Goal: Task Accomplishment & Management: Complete application form

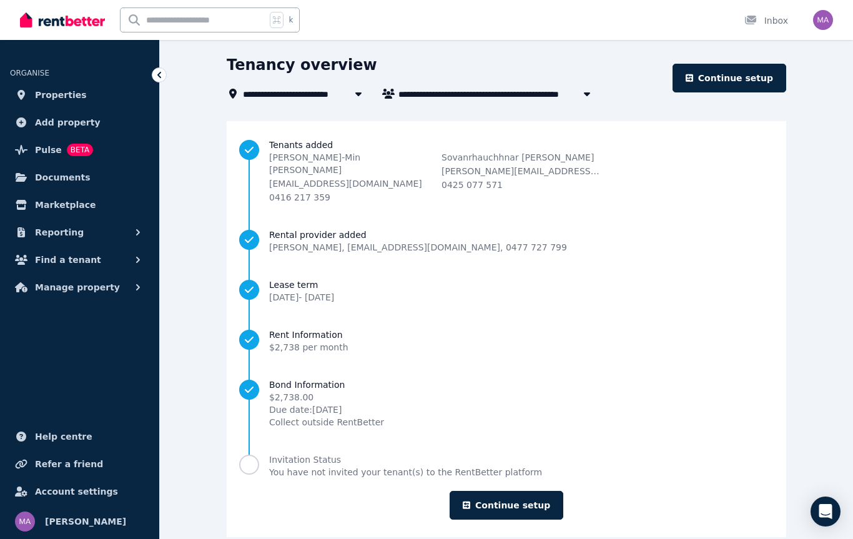
scroll to position [46, 0]
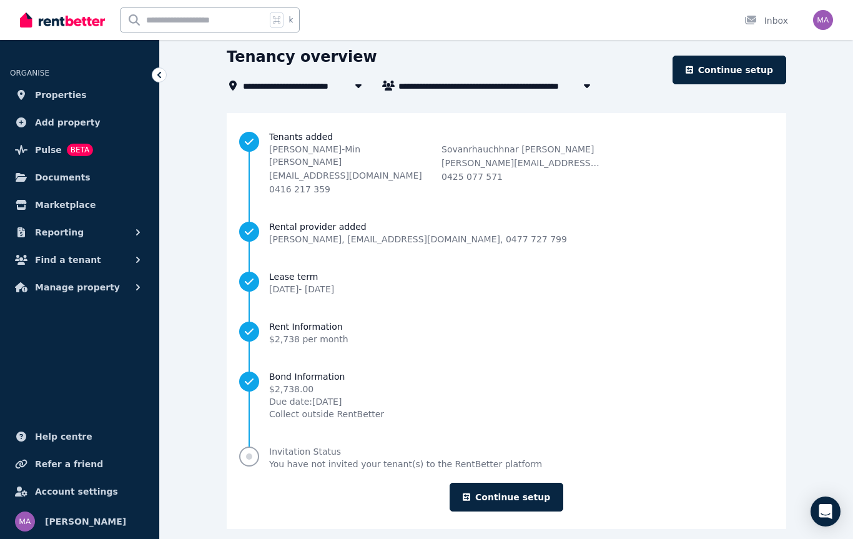
click at [328, 445] on link "Invitation Status You have not invited your tenant(s) to the RentBetter platform" at bounding box center [506, 457] width 535 height 25
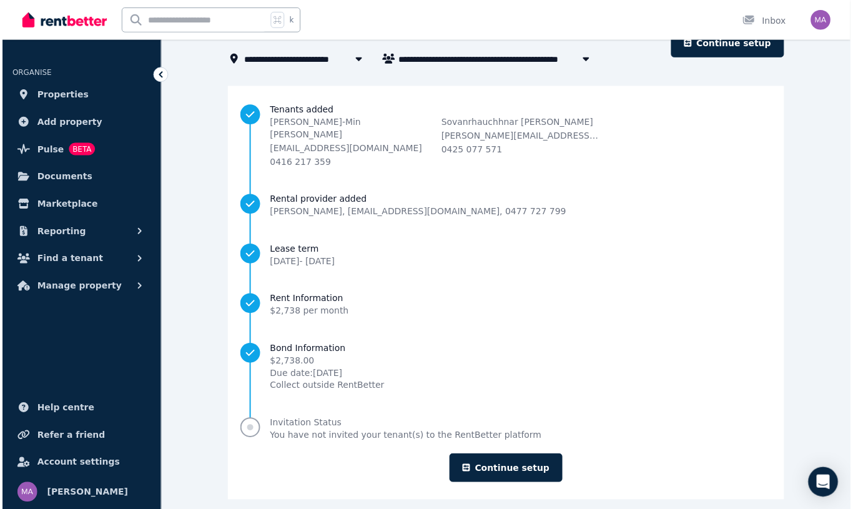
scroll to position [73, 0]
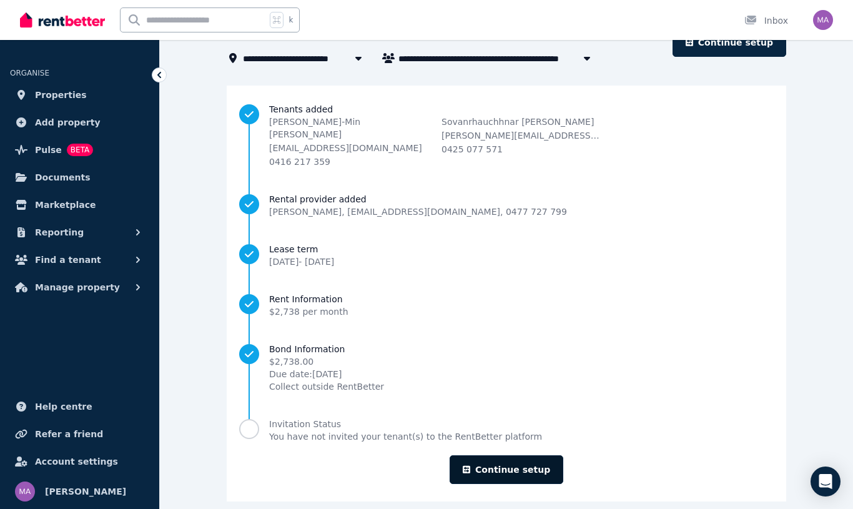
click at [518, 459] on link "Continue setup" at bounding box center [507, 469] width 114 height 29
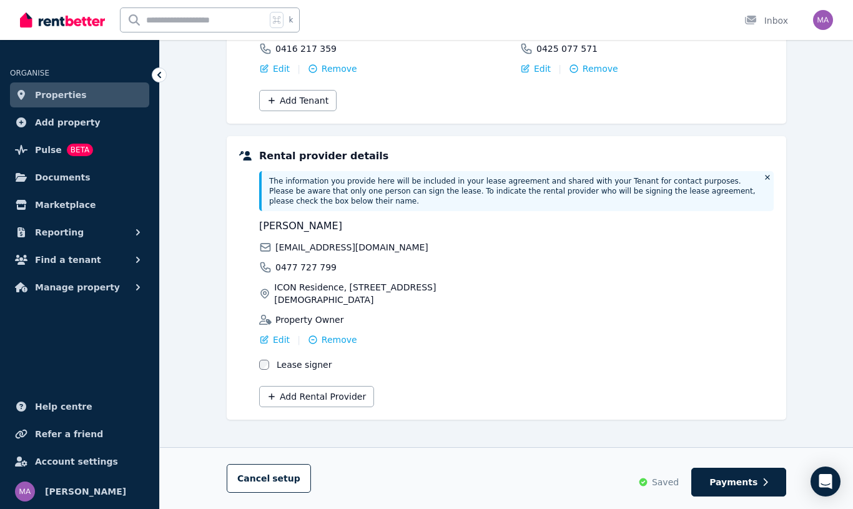
scroll to position [230, 0]
click at [751, 484] on span "Payments" at bounding box center [734, 482] width 48 height 12
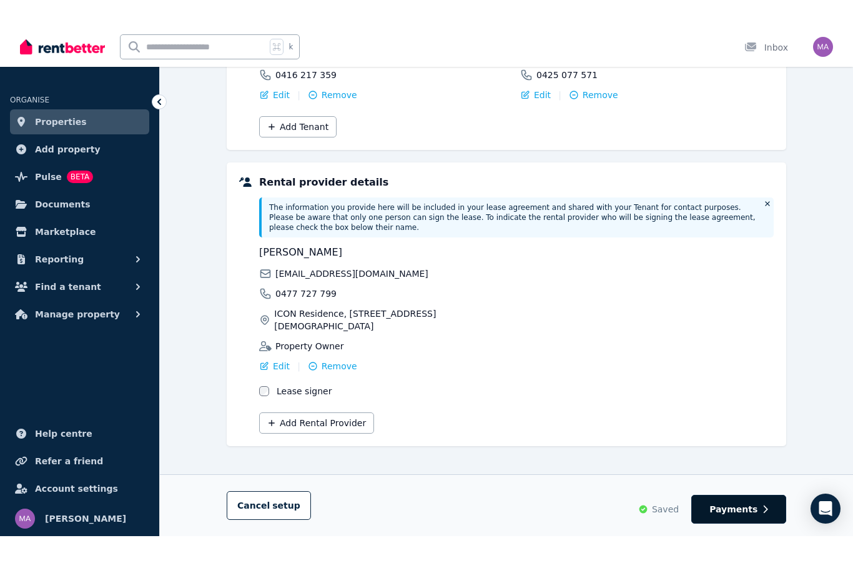
scroll to position [0, 0]
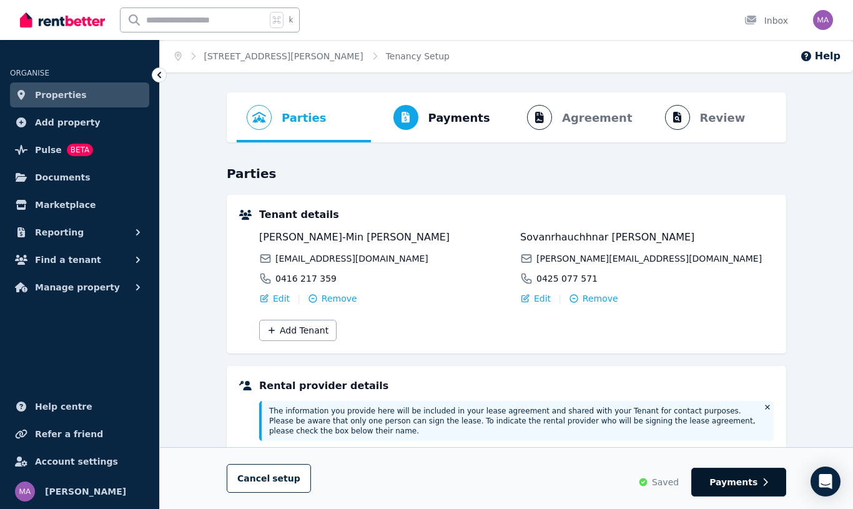
select select "*******"
select select "**********"
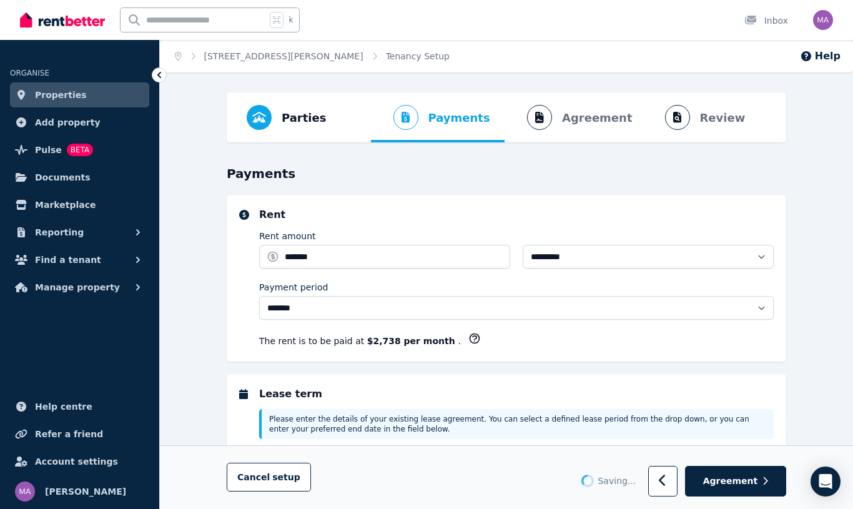
select select "**********"
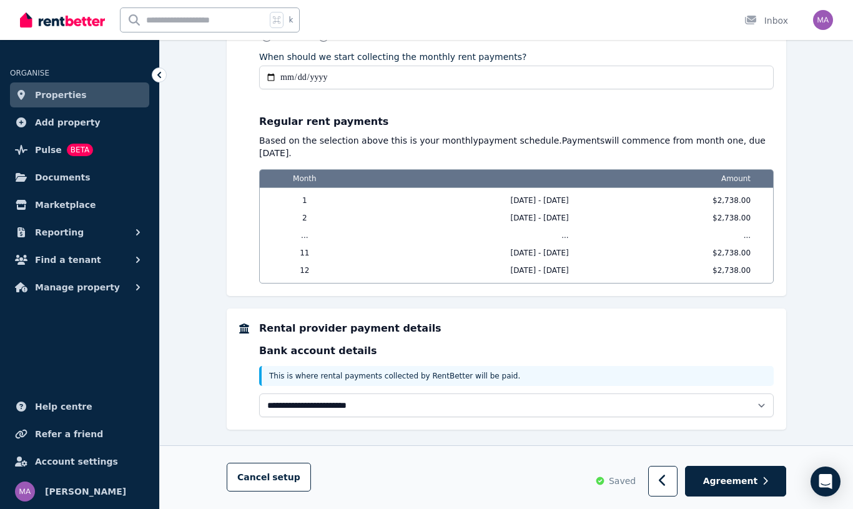
scroll to position [1036, 0]
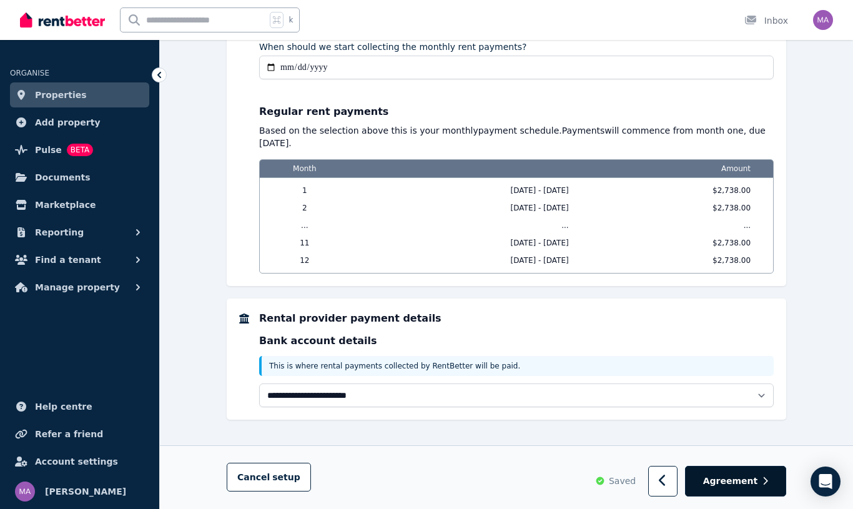
click at [749, 490] on button "Agreement" at bounding box center [735, 482] width 101 height 31
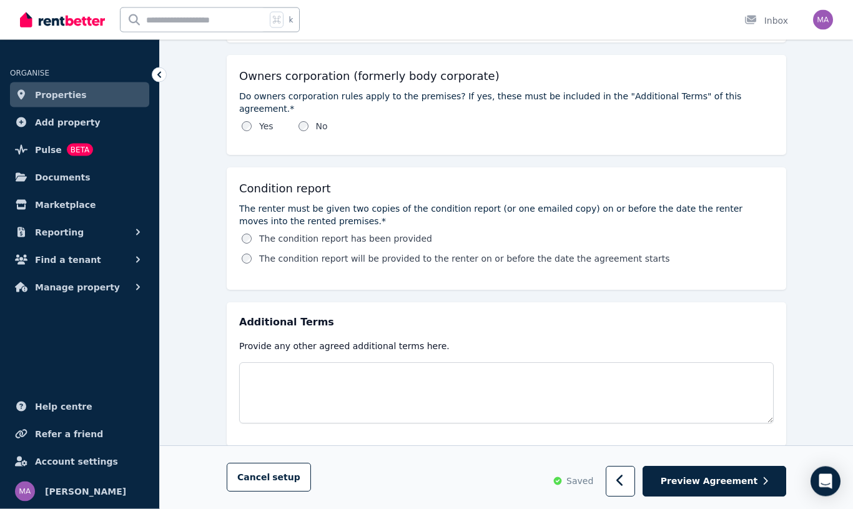
scroll to position [657, 0]
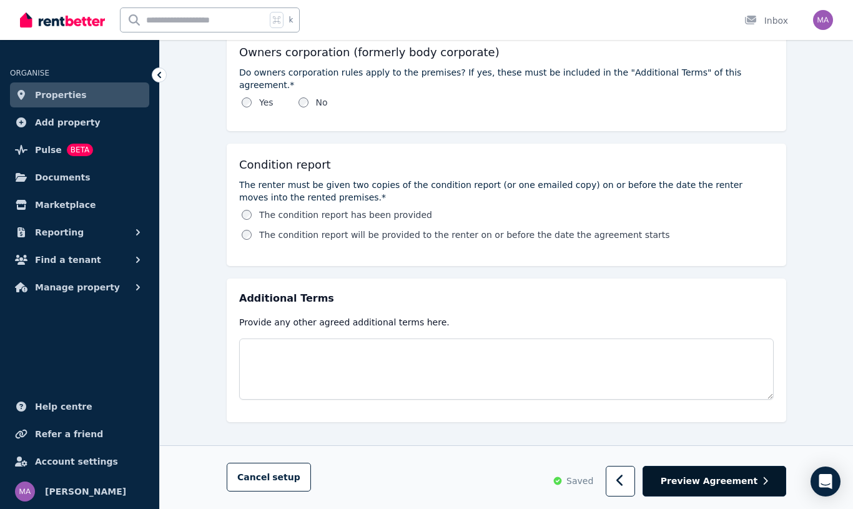
click at [725, 481] on span "Preview Agreement" at bounding box center [709, 481] width 97 height 12
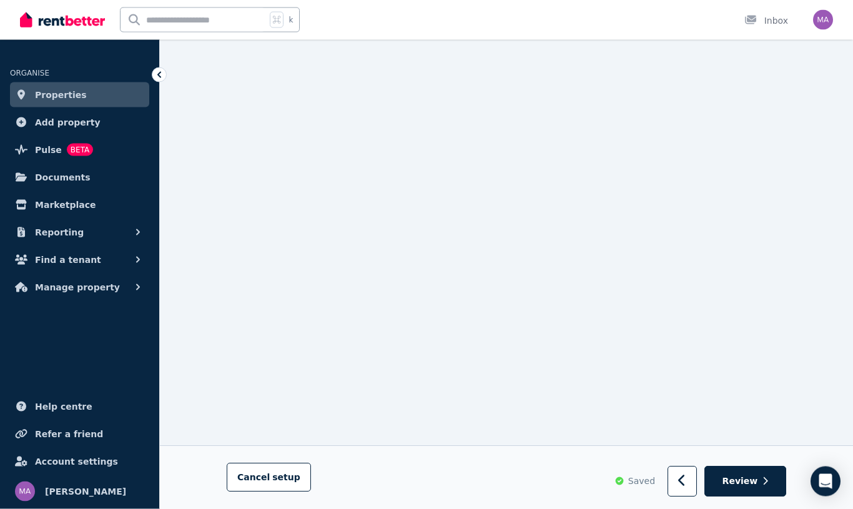
scroll to position [7789, 0]
click at [748, 488] on button "Review" at bounding box center [746, 481] width 82 height 31
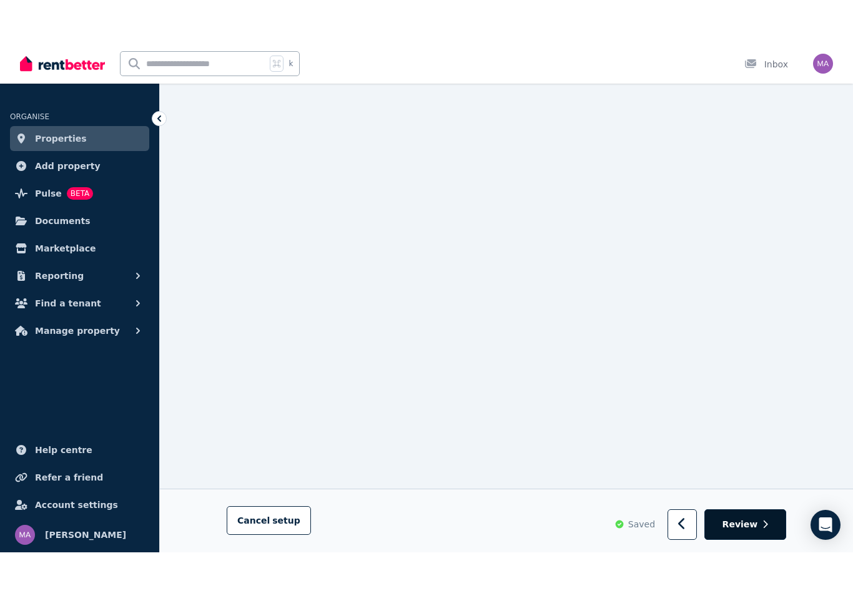
scroll to position [0, 0]
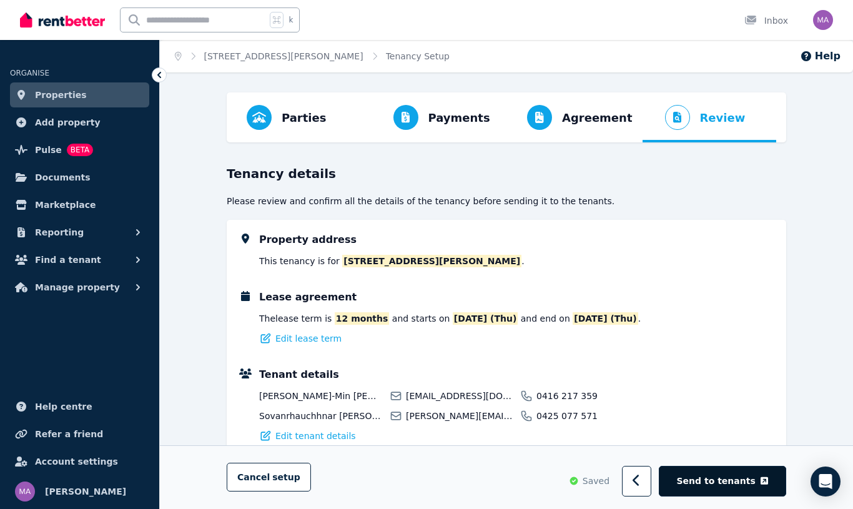
click at [741, 487] on span "Send to tenants" at bounding box center [716, 481] width 79 height 12
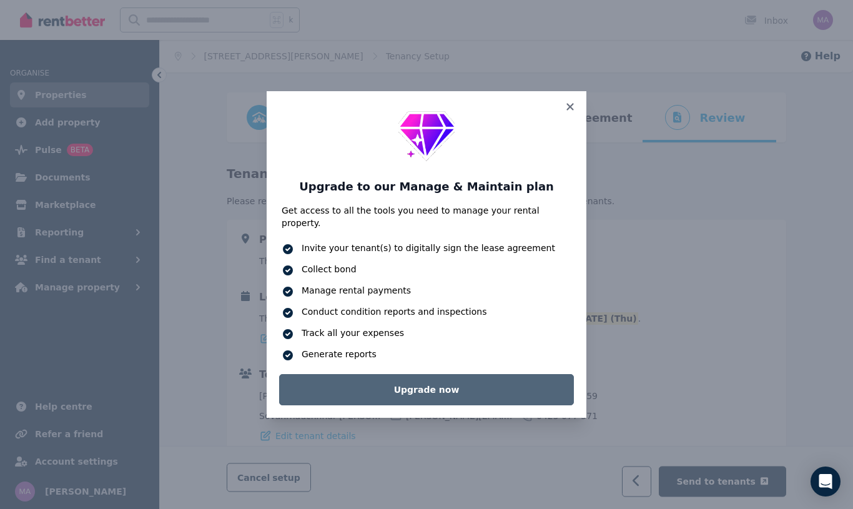
click at [467, 388] on link "Upgrade now" at bounding box center [426, 389] width 295 height 31
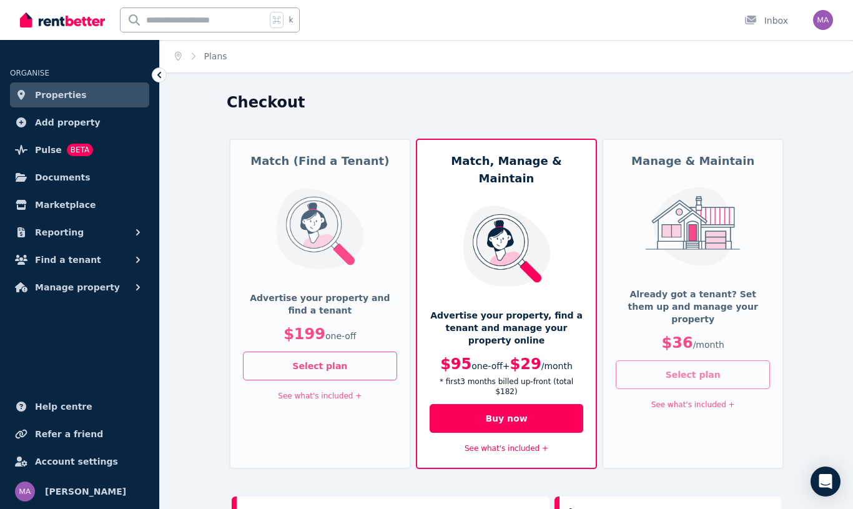
click at [694, 360] on button "Select plan" at bounding box center [693, 374] width 154 height 29
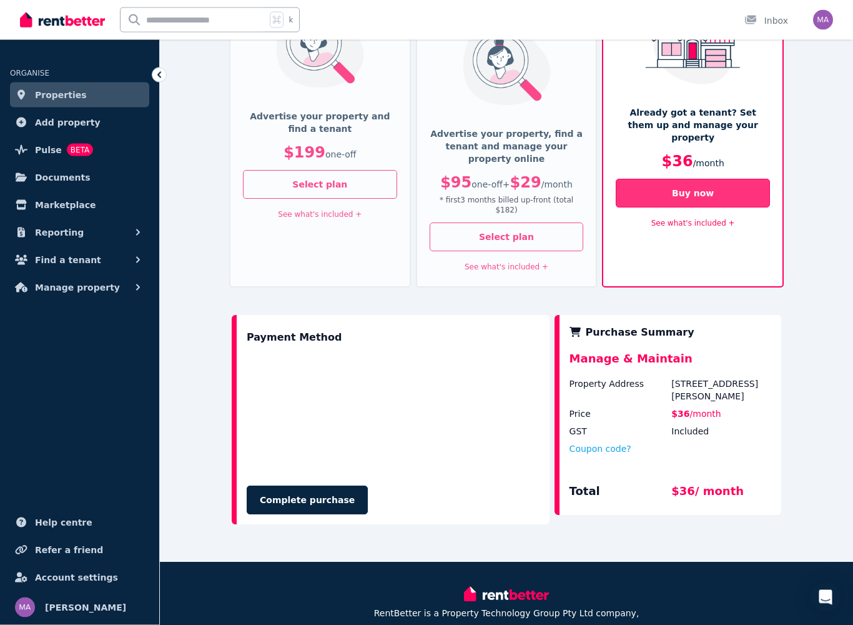
scroll to position [182, 0]
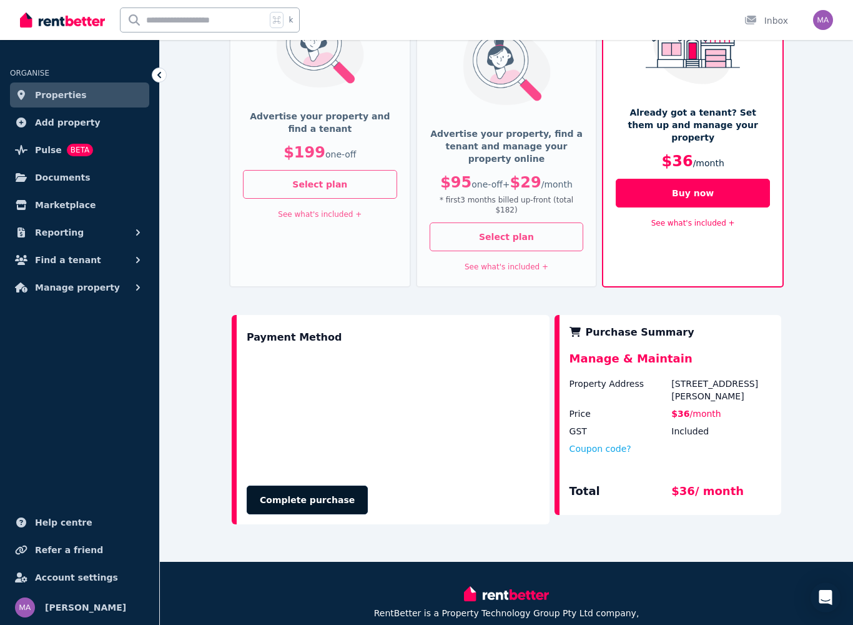
click at [307, 485] on button "Complete purchase" at bounding box center [307, 499] width 121 height 29
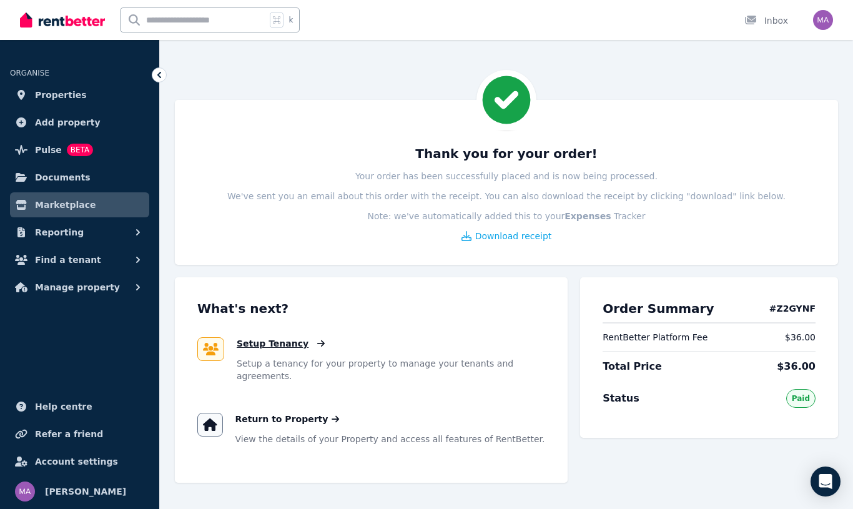
click at [266, 347] on span "Setup Tenancy" at bounding box center [273, 343] width 72 height 12
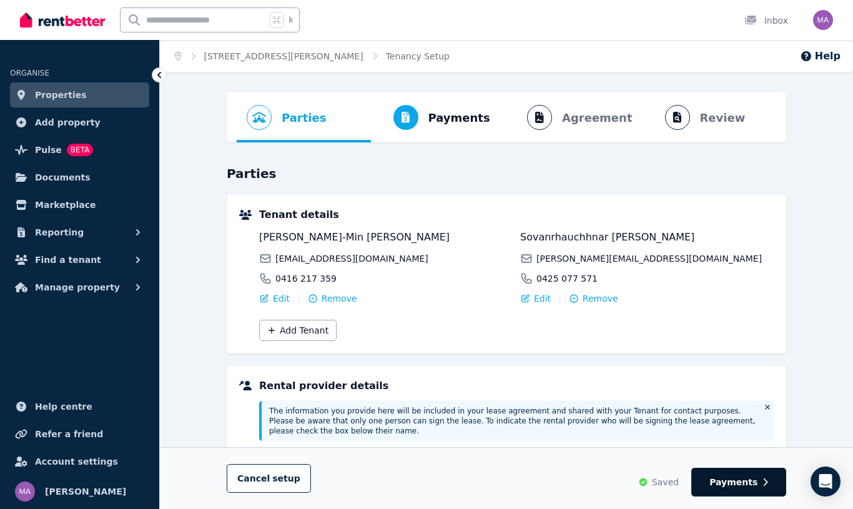
click at [758, 483] on button "Payments" at bounding box center [738, 482] width 95 height 29
select select "*******"
select select "**********"
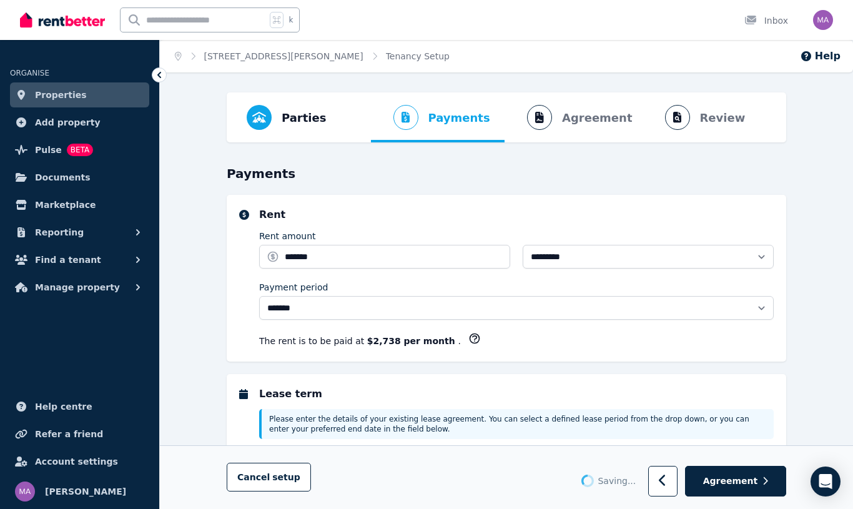
select select "**********"
click at [759, 488] on button "Agreement" at bounding box center [735, 482] width 101 height 31
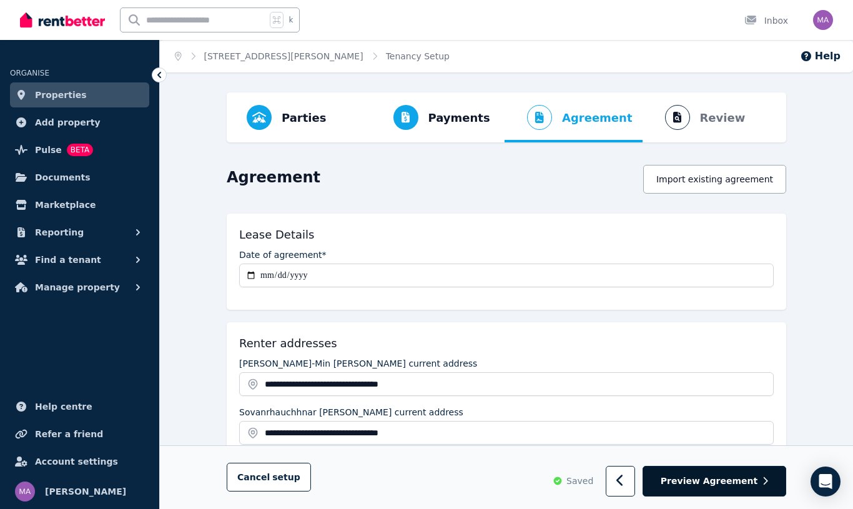
click at [754, 481] on span "Preview Agreement" at bounding box center [709, 481] width 97 height 12
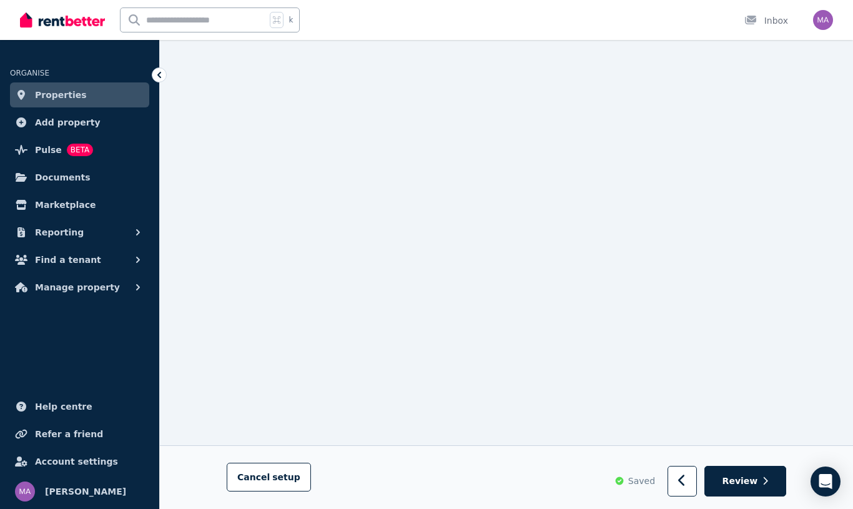
scroll to position [192, 0]
click at [758, 480] on button "Review" at bounding box center [746, 482] width 82 height 31
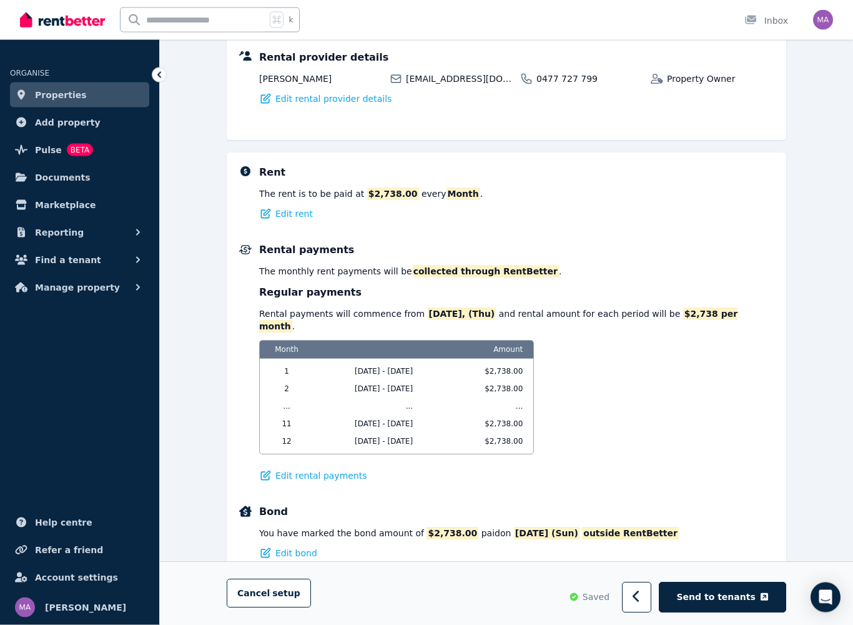
scroll to position [415, 0]
click at [734, 538] on span "Send to tenants" at bounding box center [716, 597] width 79 height 12
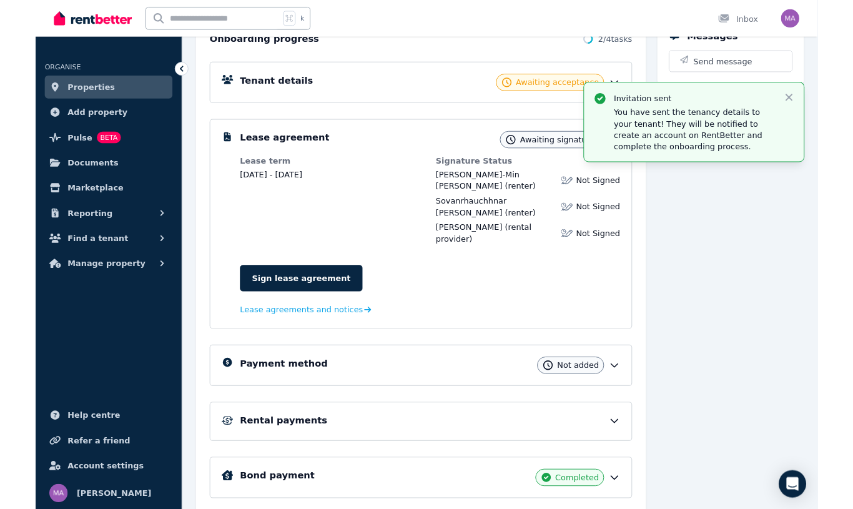
scroll to position [184, 0]
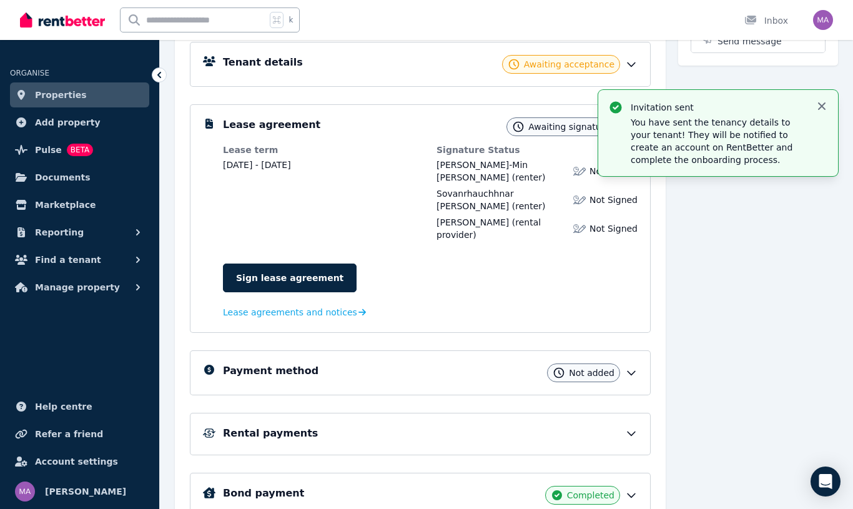
click at [828, 102] on icon "button" at bounding box center [822, 106] width 12 height 12
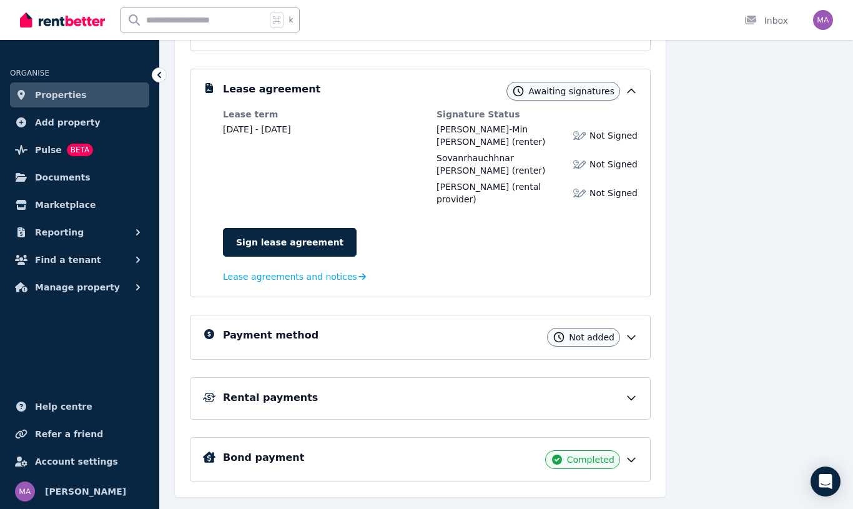
scroll to position [225, 0]
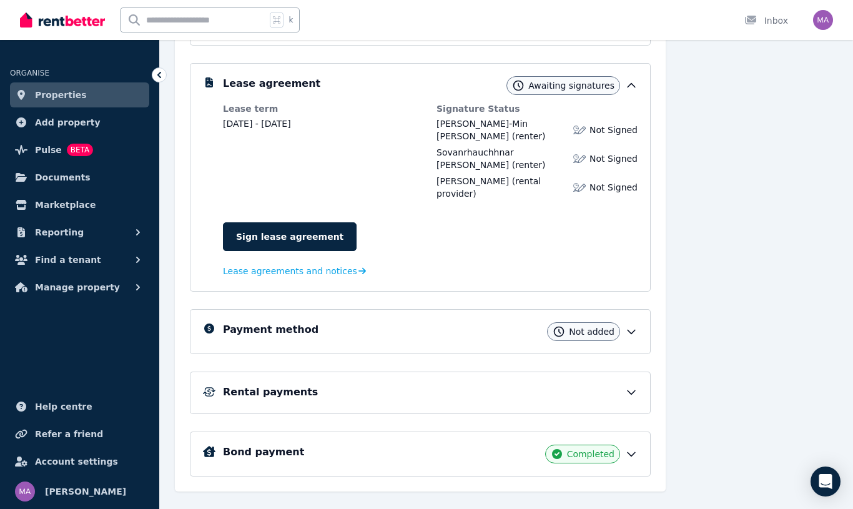
click at [634, 385] on div "Rental payments" at bounding box center [430, 392] width 415 height 15
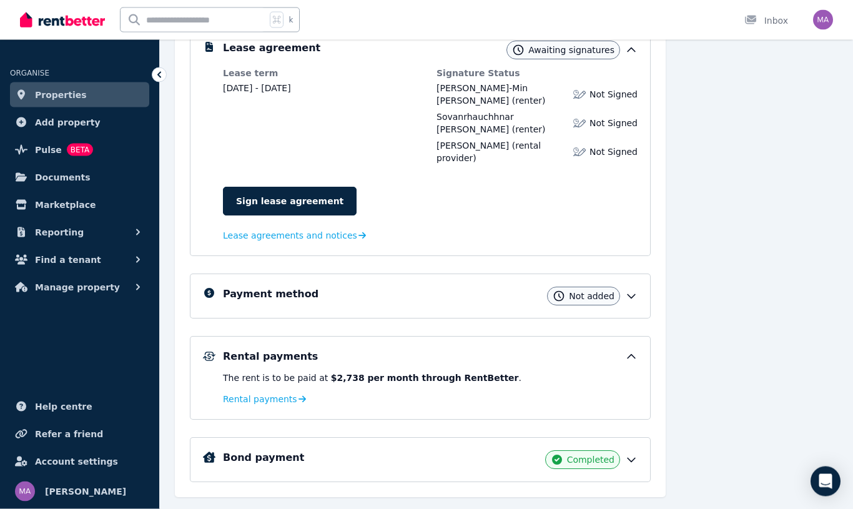
scroll to position [261, 0]
